Goal: Task Accomplishment & Management: Manage account settings

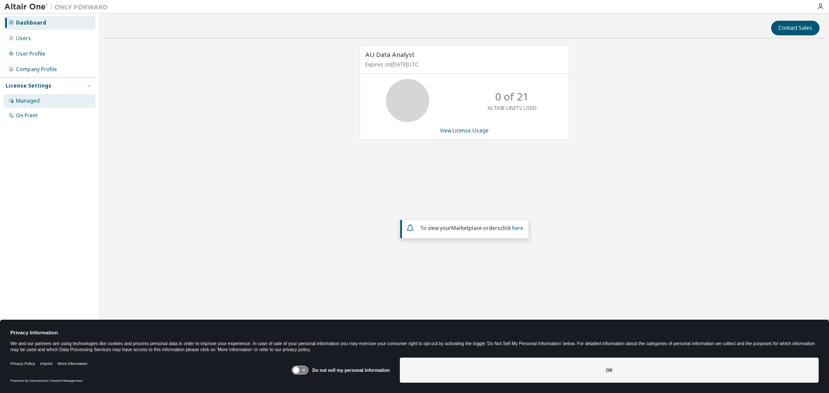
click at [27, 98] on div "Managed" at bounding box center [28, 101] width 24 height 7
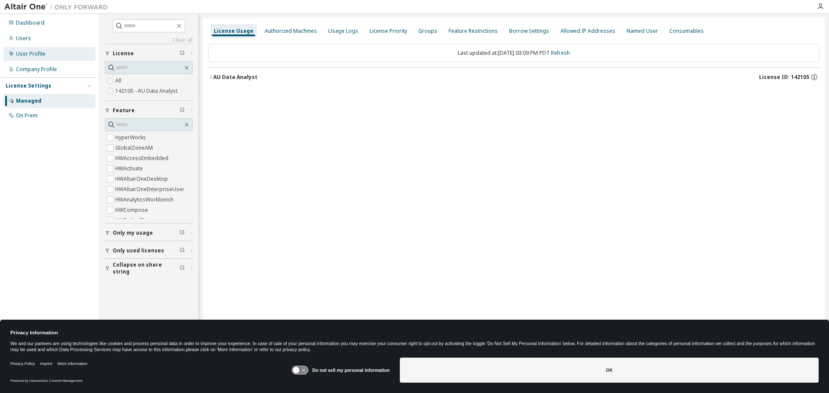
click at [32, 56] on div "User Profile" at bounding box center [30, 53] width 29 height 7
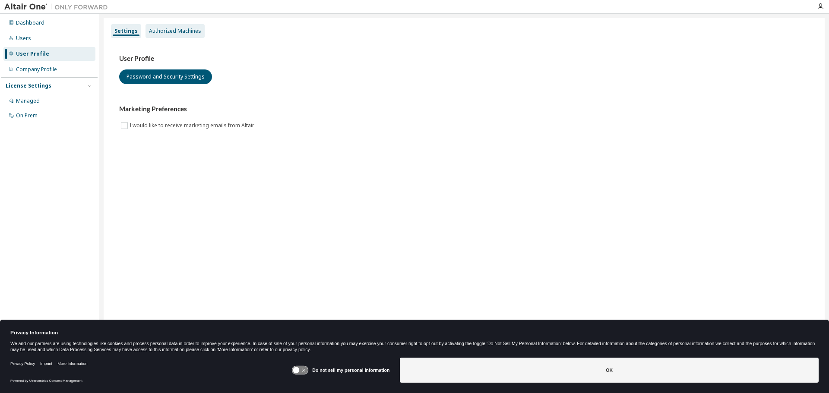
click at [171, 35] on div "Authorized Machines" at bounding box center [174, 31] width 59 height 14
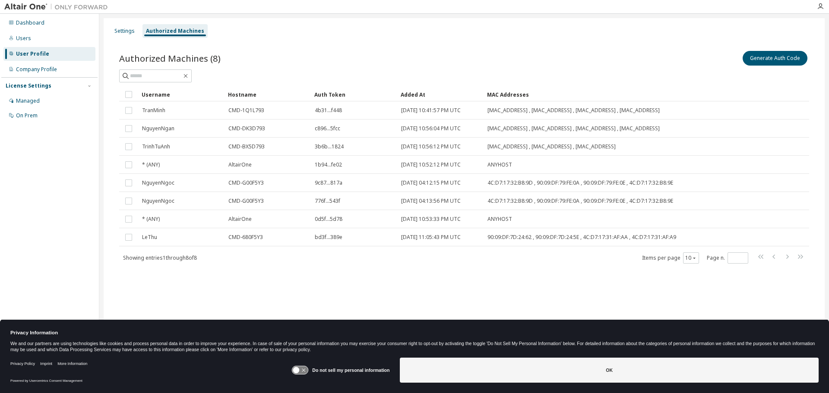
click at [338, 30] on div "Settings Authorized Machines" at bounding box center [464, 31] width 710 height 16
click at [763, 55] on button "Generate Auth Code" at bounding box center [774, 58] width 65 height 15
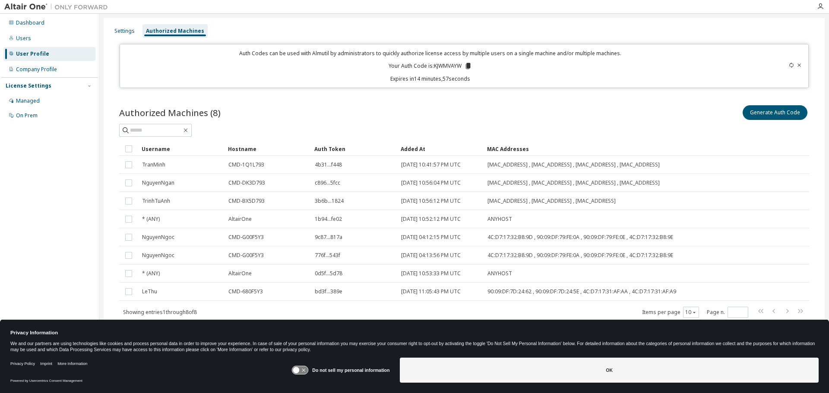
click at [448, 68] on p "Your Auth Code is: KJWMVAYW" at bounding box center [429, 66] width 83 height 8
copy p "KJWMVAYW"
